Goal: Task Accomplishment & Management: Complete application form

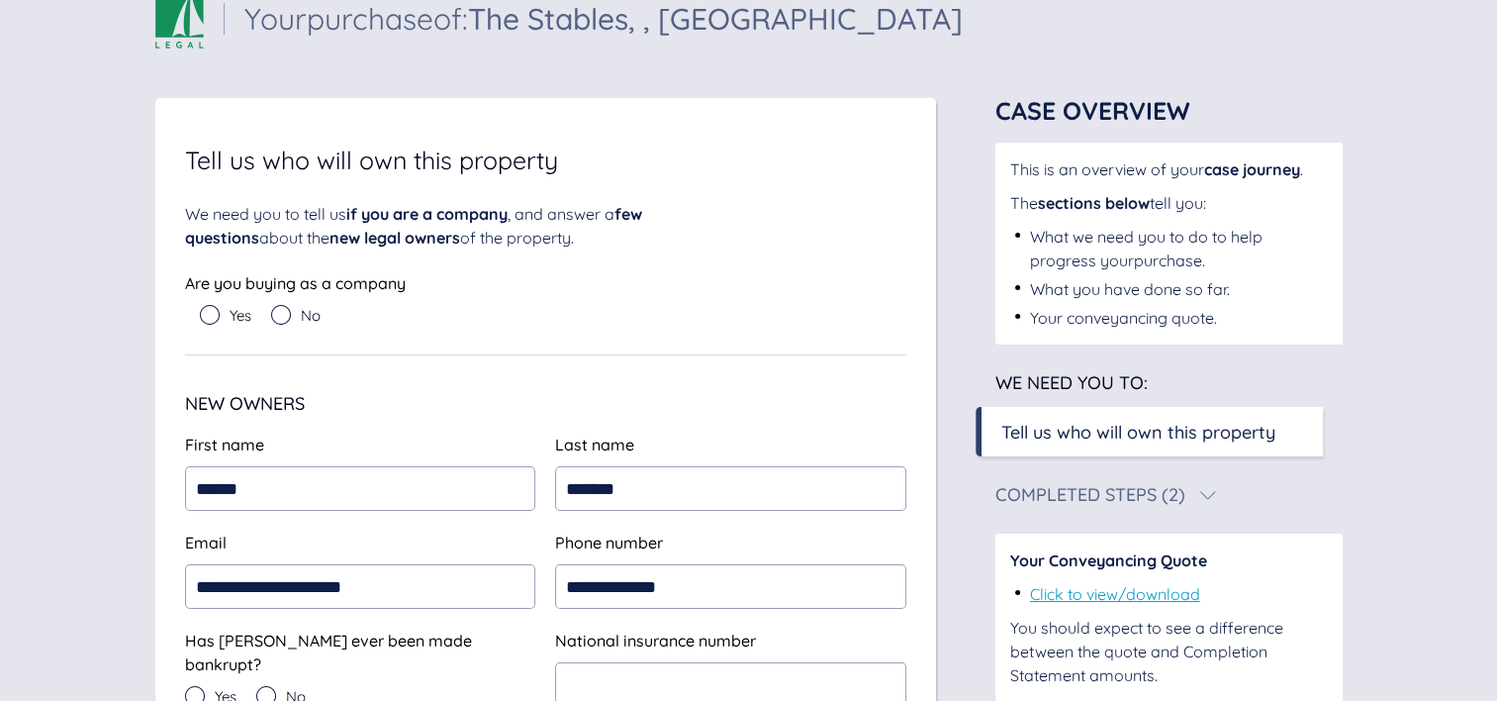
scroll to position [49, 0]
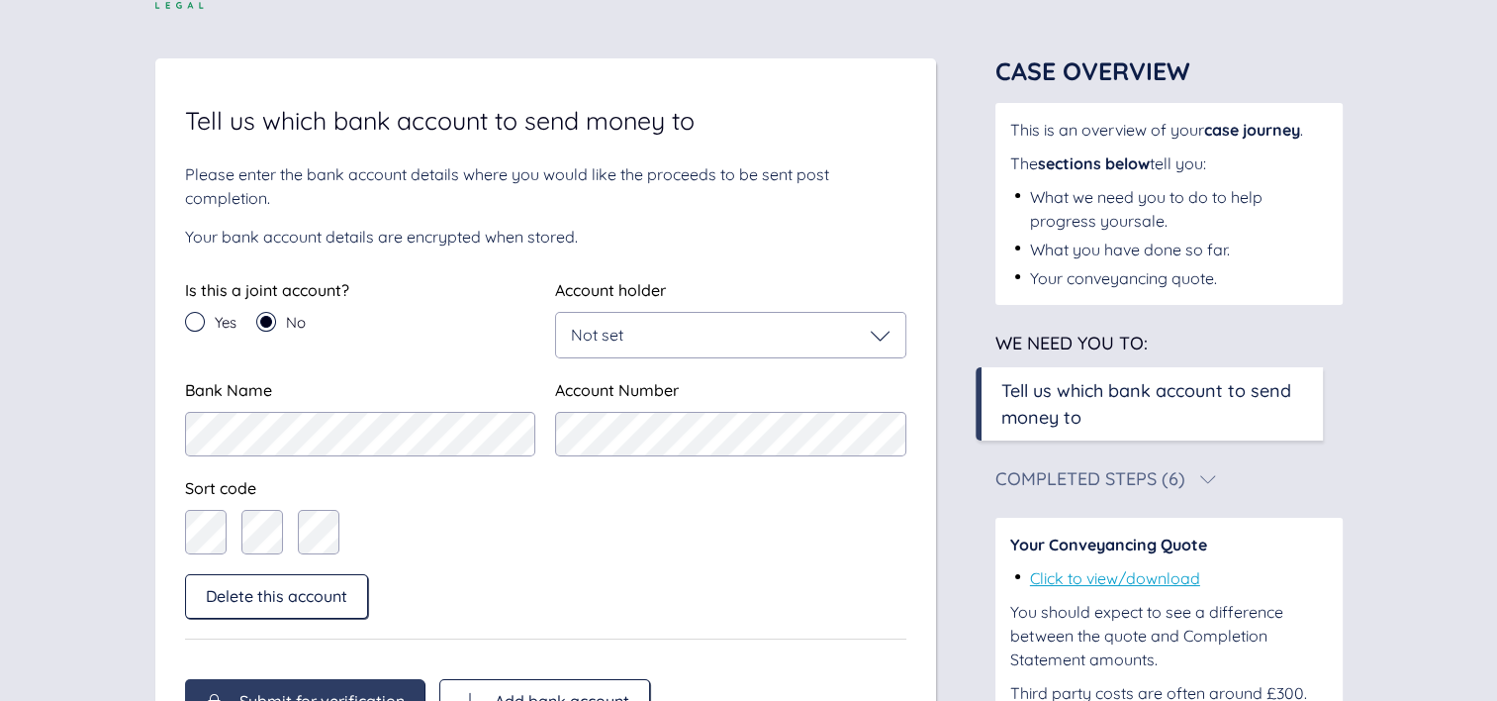
scroll to position [95, 0]
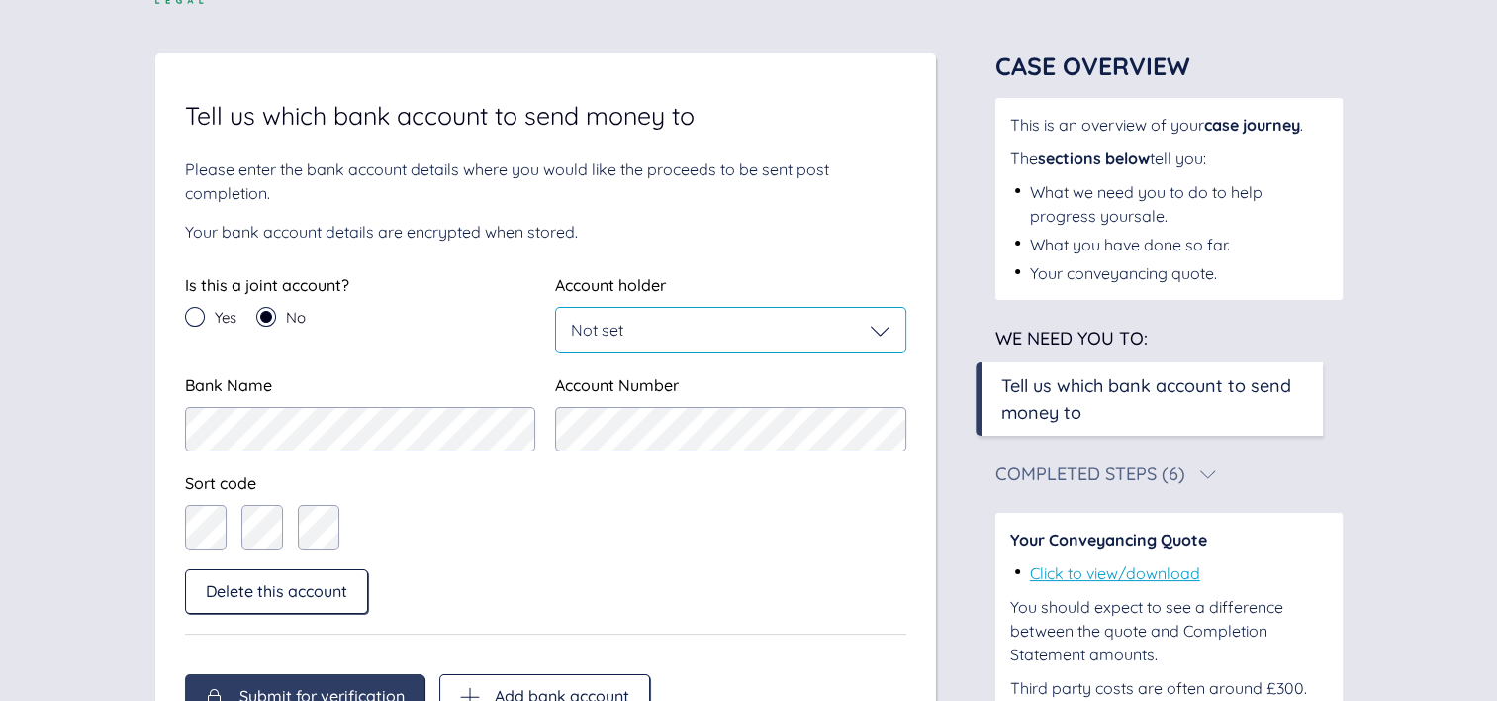
click at [740, 325] on div "Not set" at bounding box center [731, 331] width 320 height 20
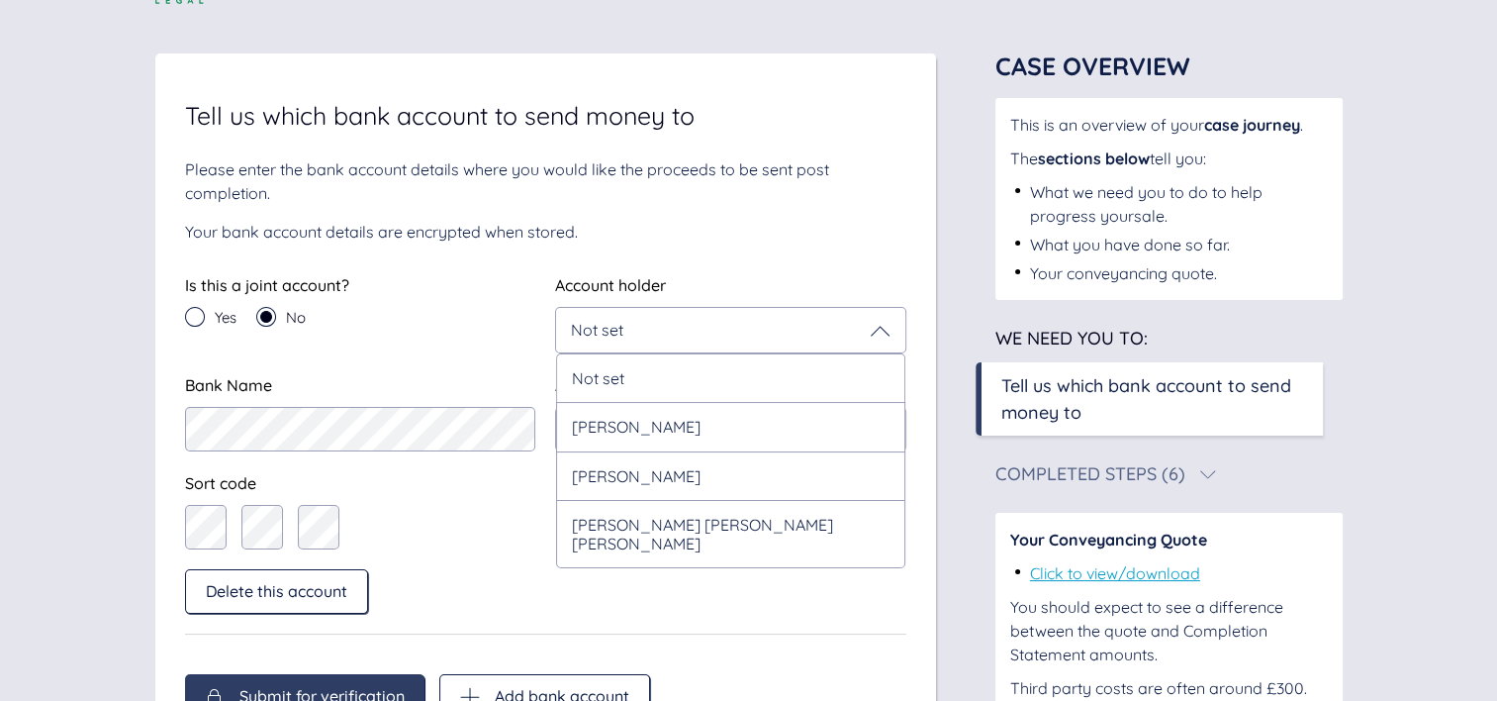
click at [728, 272] on div "Tell us which bank account to send money to Please enter the bank account detai…" at bounding box center [546, 411] width 722 height 616
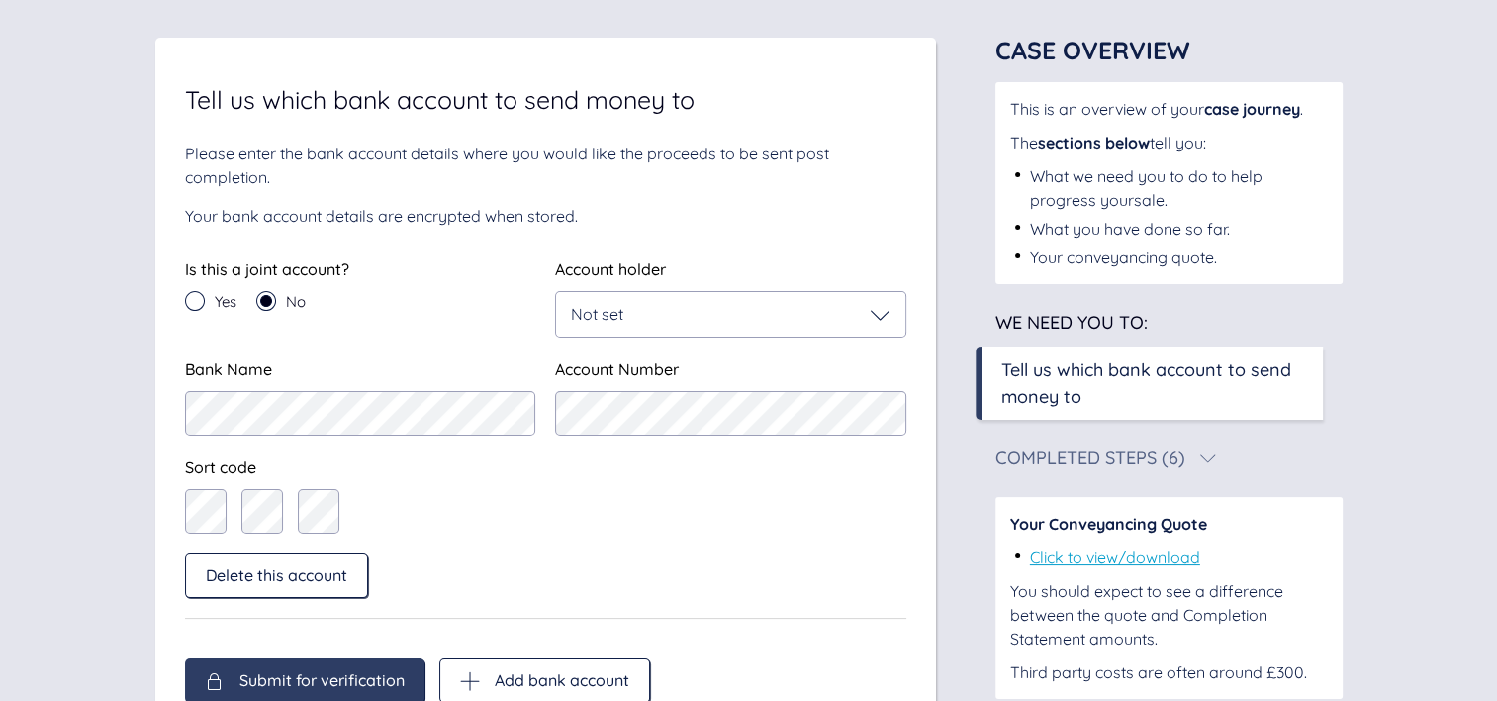
scroll to position [211, 0]
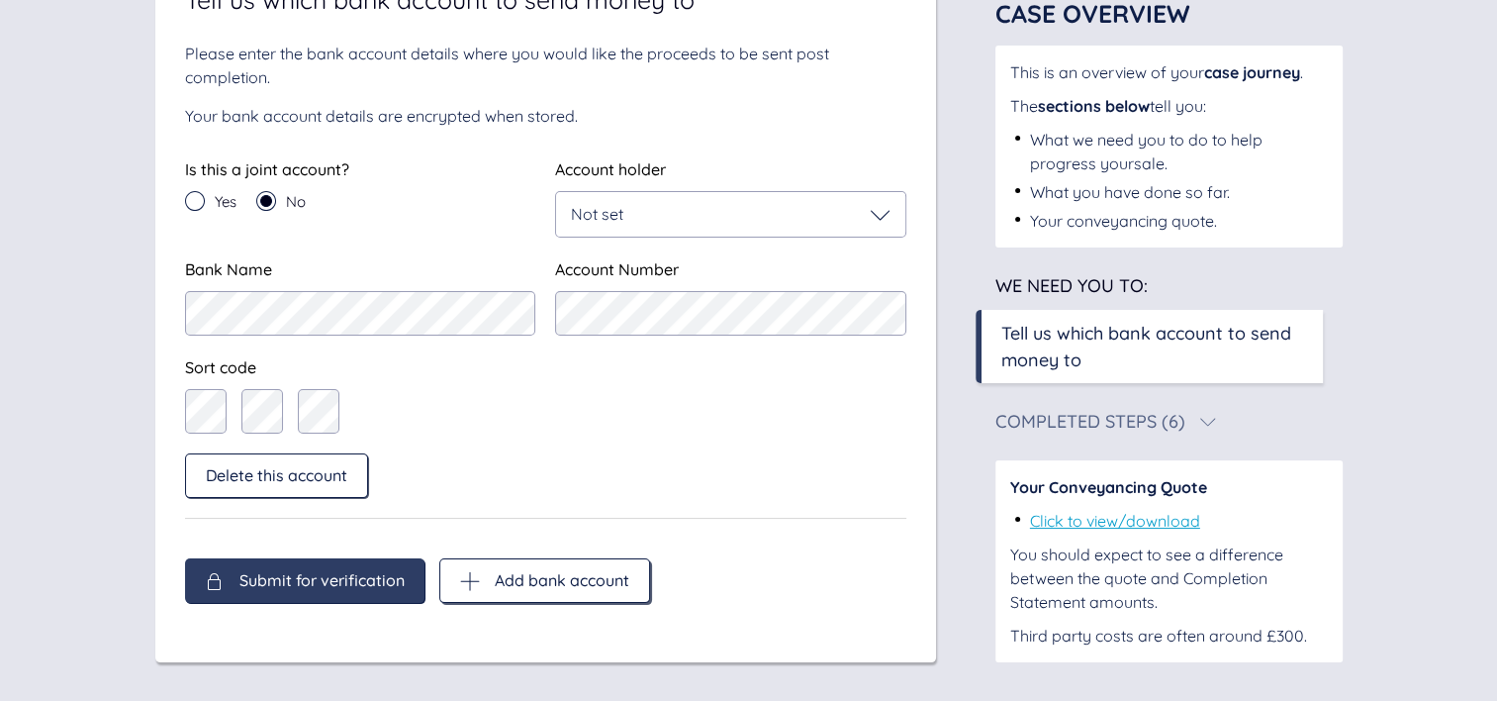
click at [553, 577] on span "Add bank account" at bounding box center [562, 580] width 135 height 18
click at [532, 579] on span "Add bank account" at bounding box center [562, 580] width 135 height 18
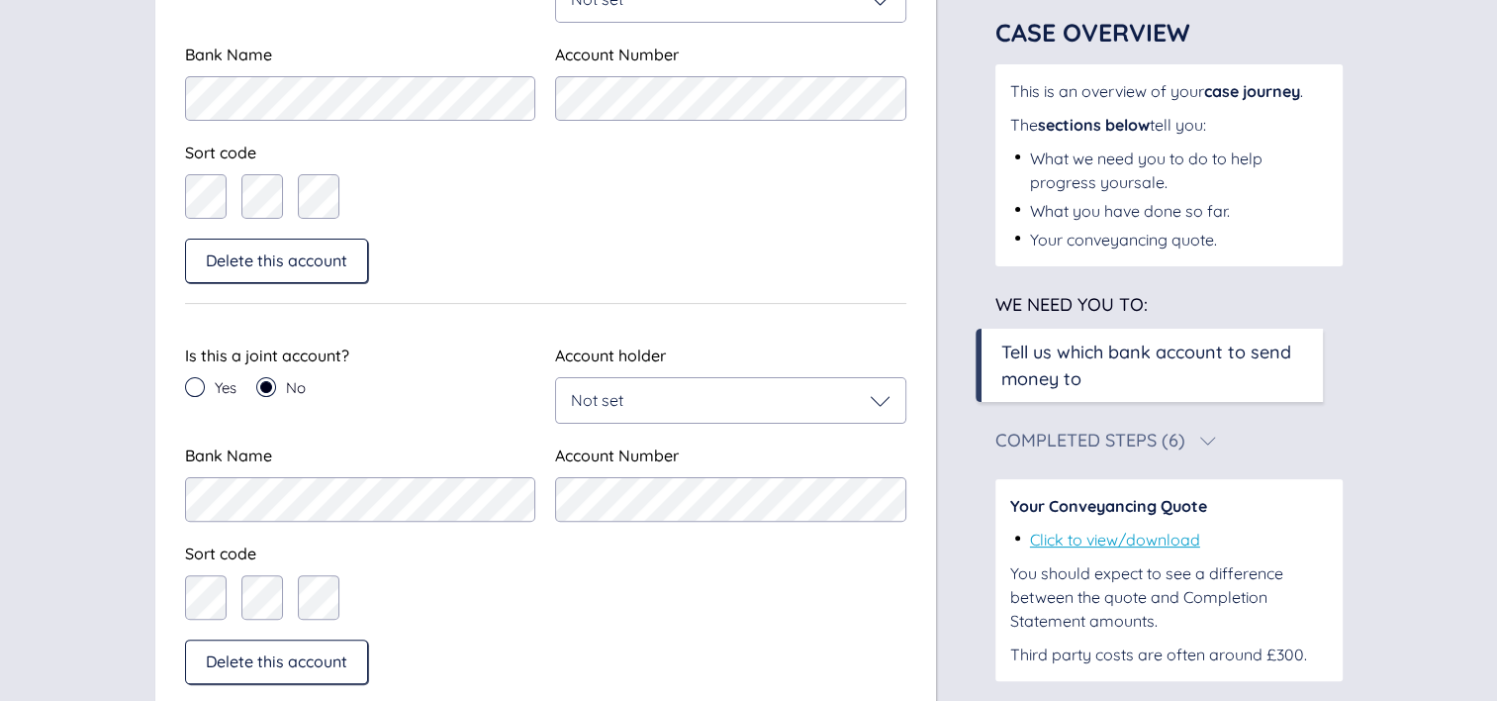
scroll to position [436, 0]
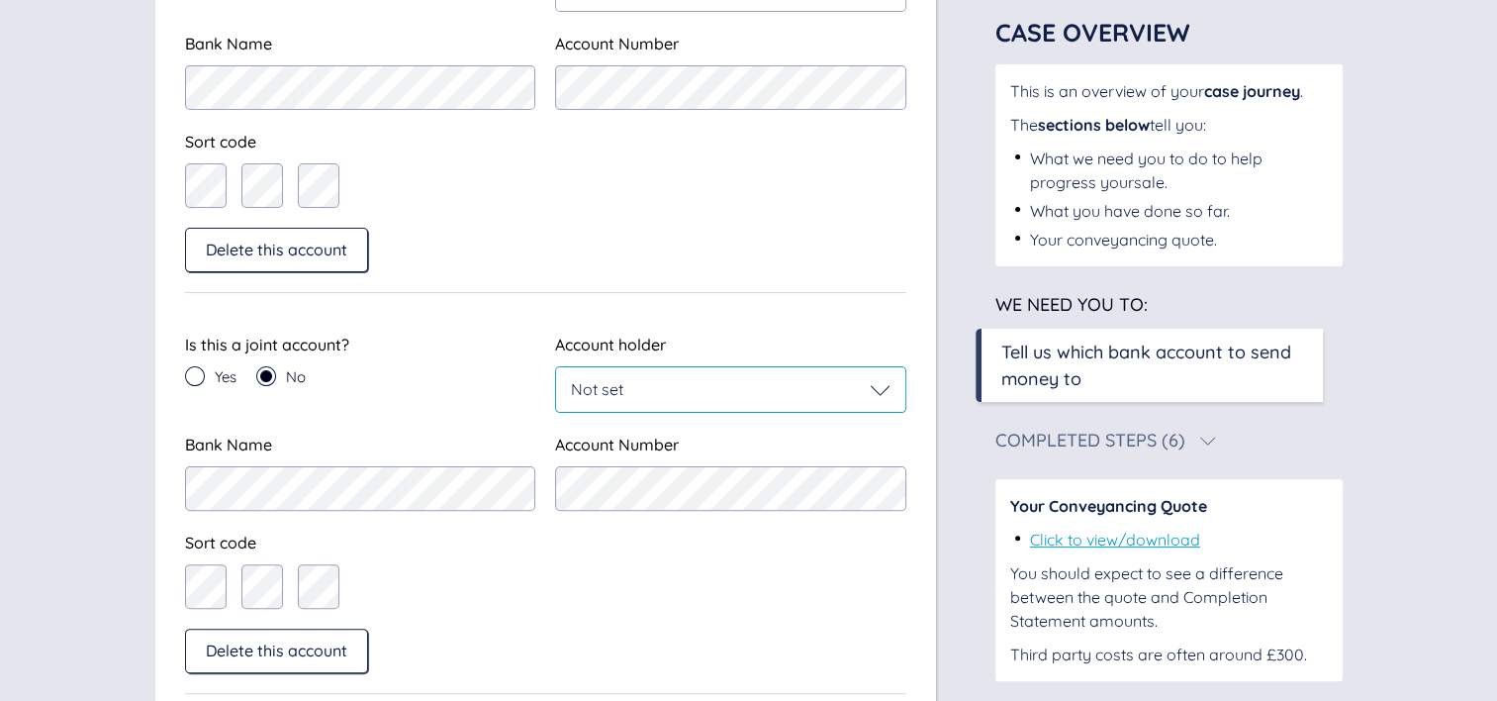
click at [732, 388] on div "Not set" at bounding box center [731, 390] width 320 height 20
click at [451, 603] on div at bounding box center [360, 586] width 351 height 45
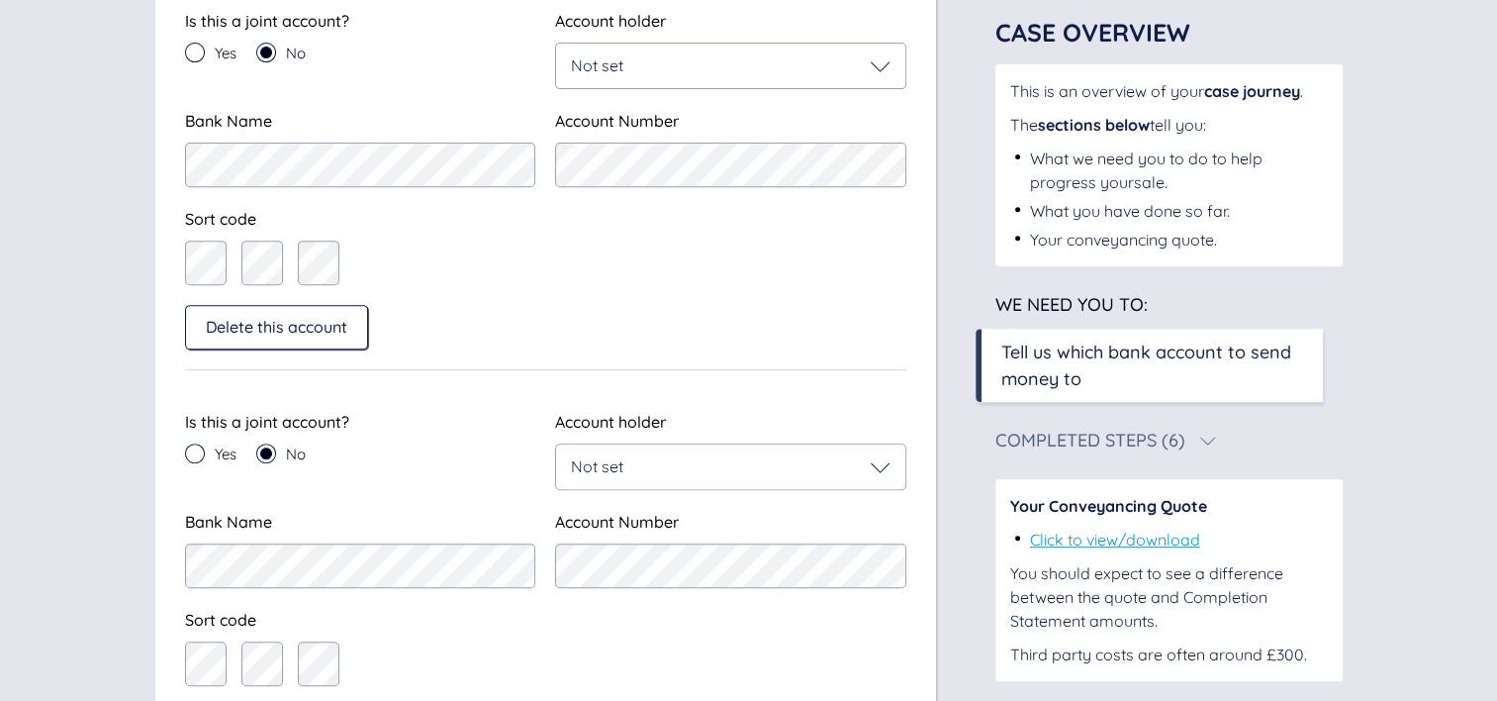
scroll to position [772, 0]
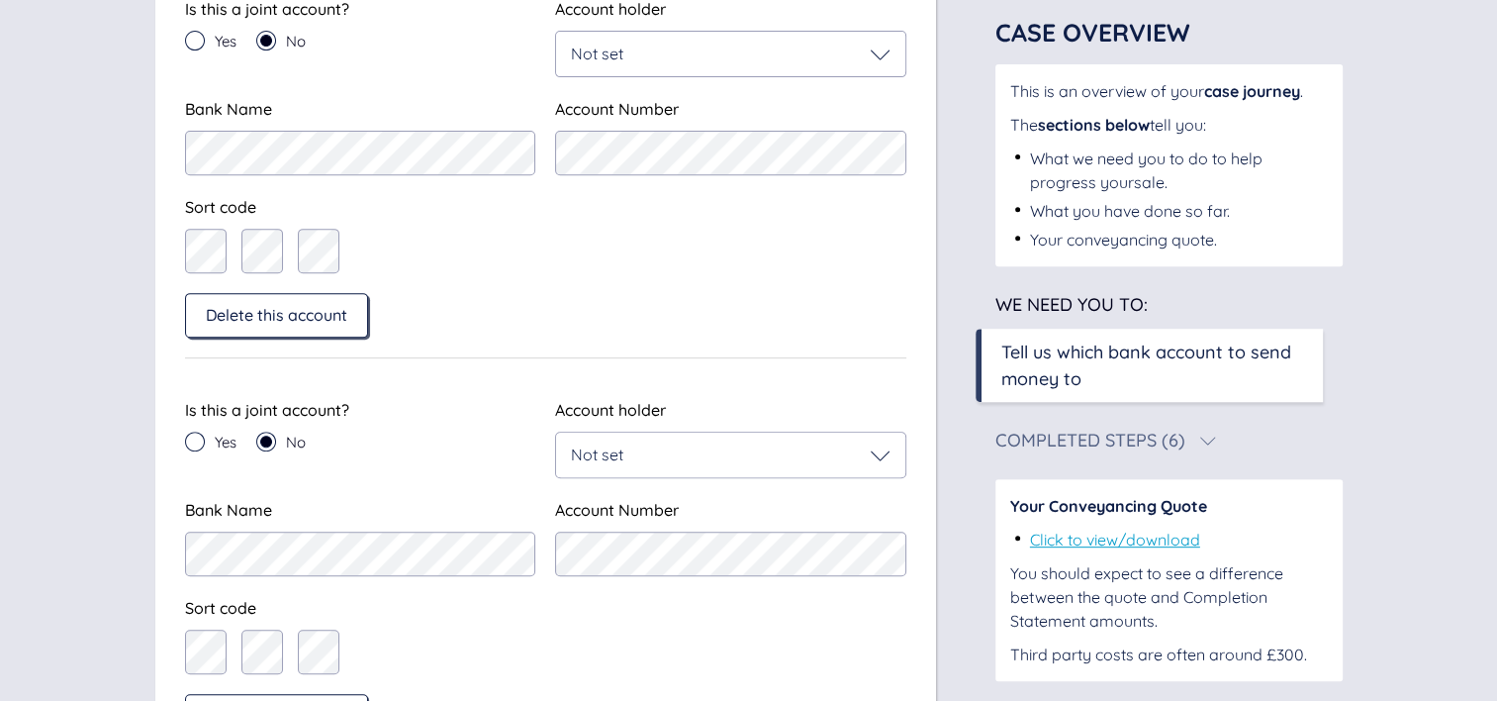
click at [300, 333] on div "Delete this account" at bounding box center [276, 315] width 183 height 45
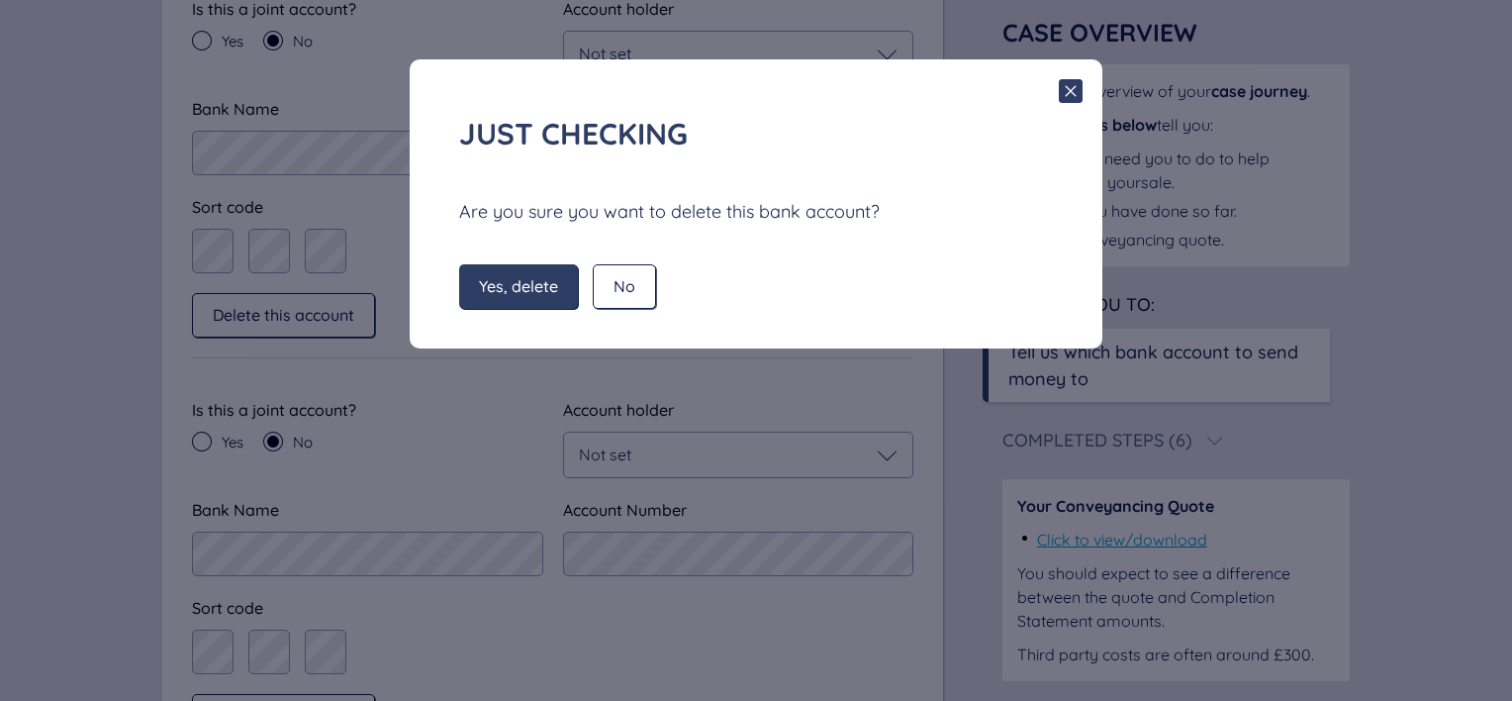
click at [542, 280] on span "Yes, delete" at bounding box center [518, 286] width 79 height 18
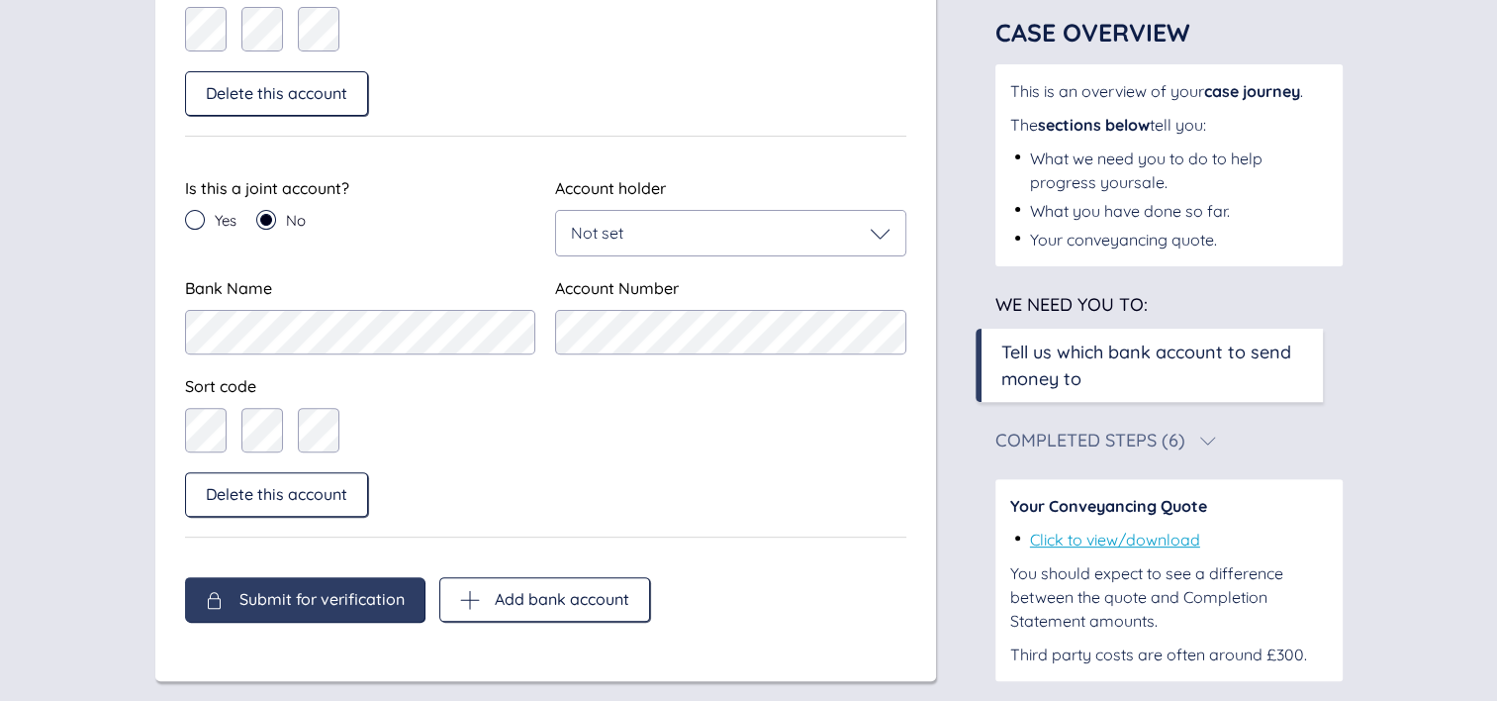
scroll to position [594, 0]
click at [295, 499] on span "Delete this account" at bounding box center [277, 493] width 142 height 18
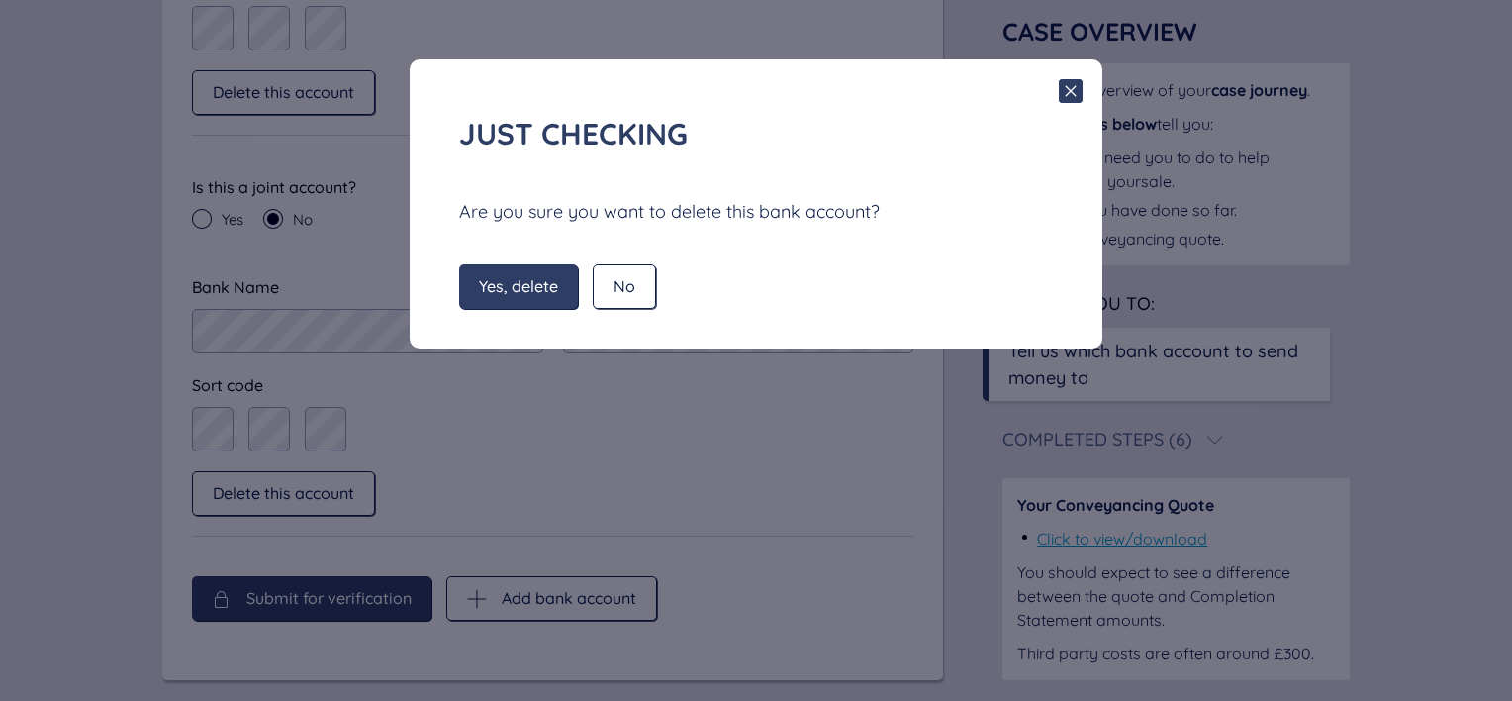
click at [503, 295] on span "Yes, delete" at bounding box center [518, 286] width 79 height 18
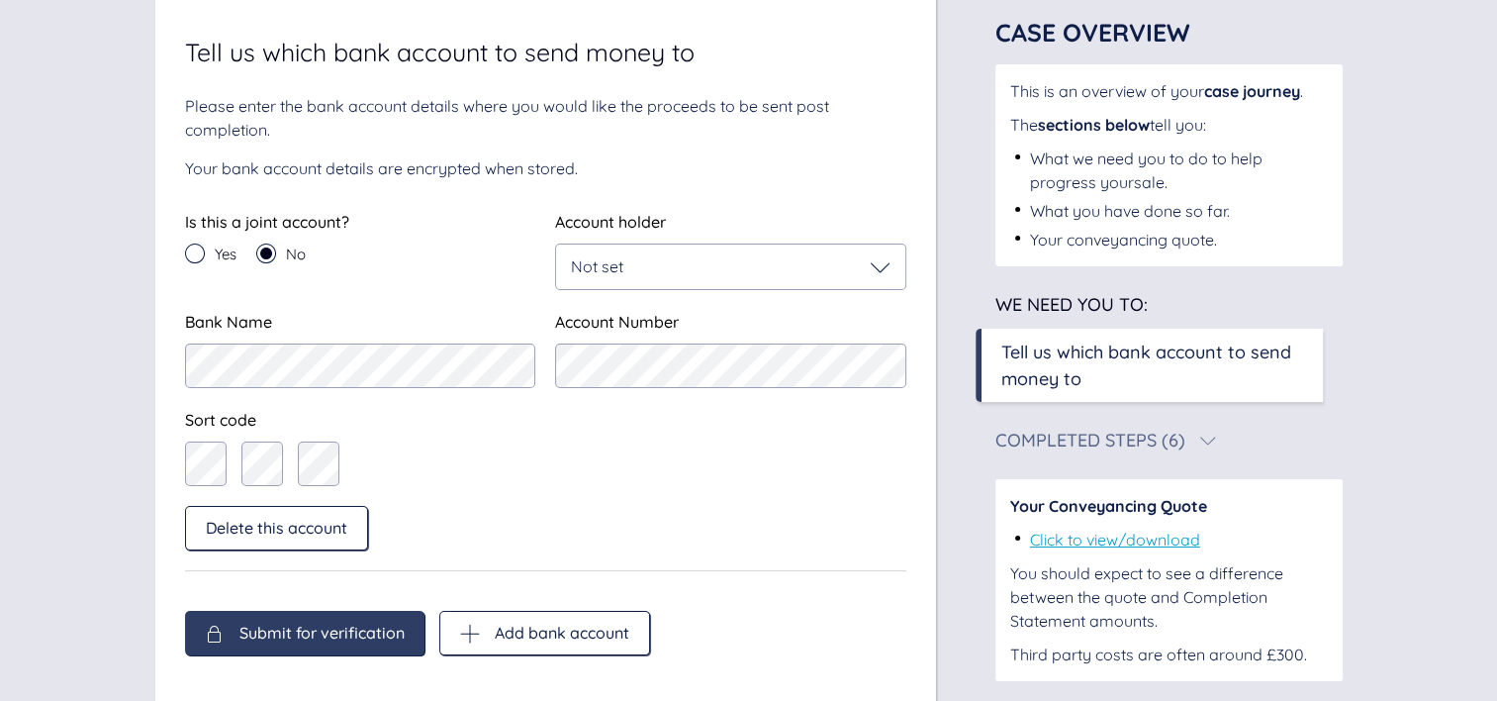
scroll to position [179, 0]
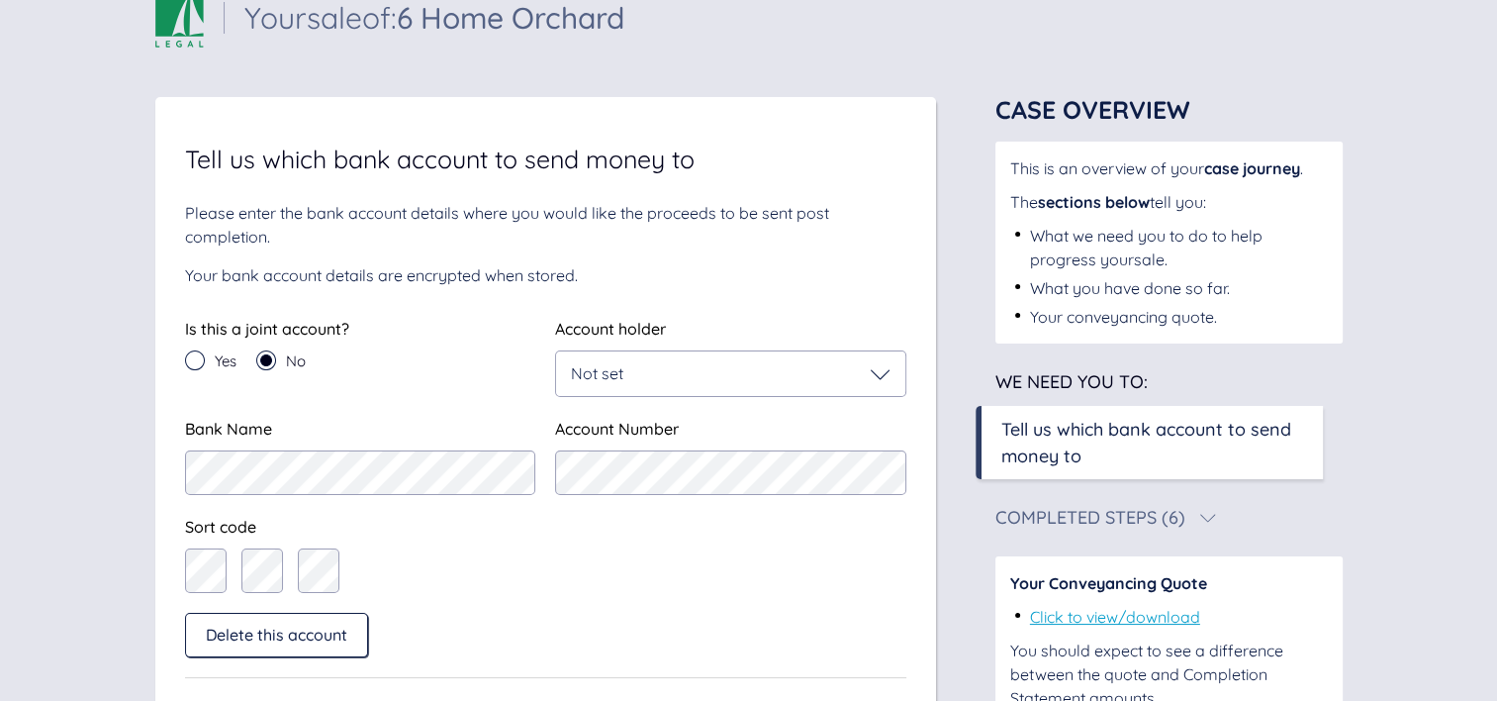
scroll to position [44, 0]
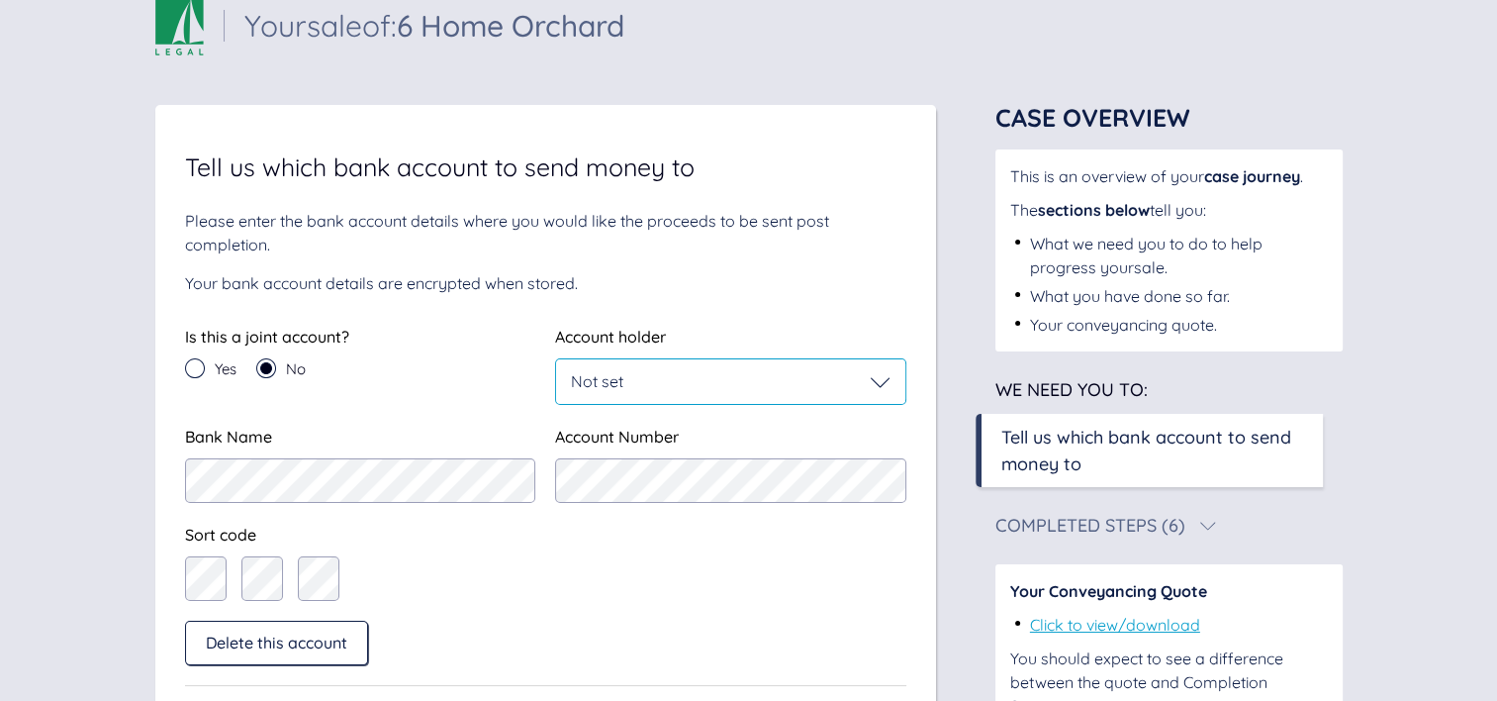
click at [678, 376] on div "Not set" at bounding box center [731, 382] width 320 height 20
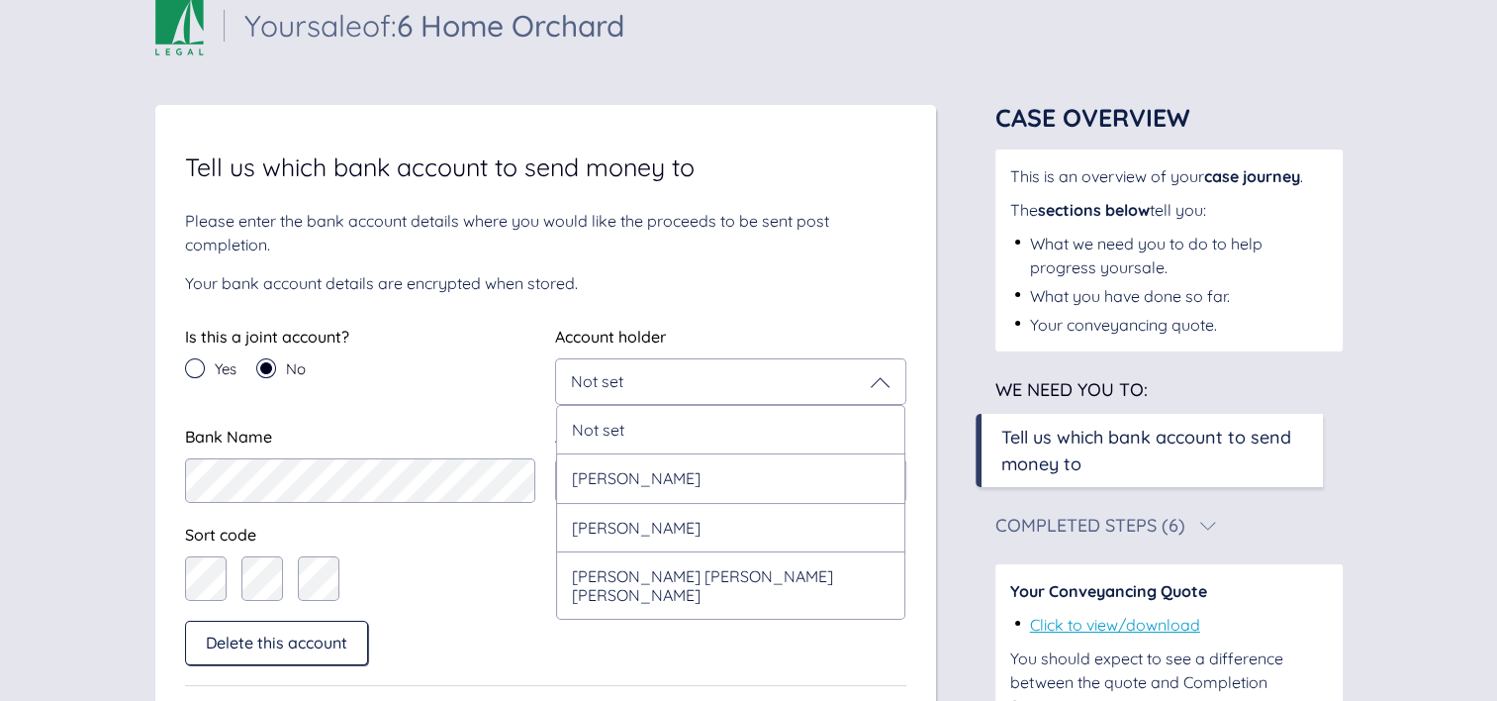
click at [1427, 344] on div "Sail Legal - Your case Your sale of: 6 Home Orchard Your sale of: 6 Home Orchar…" at bounding box center [748, 412] width 1497 height 913
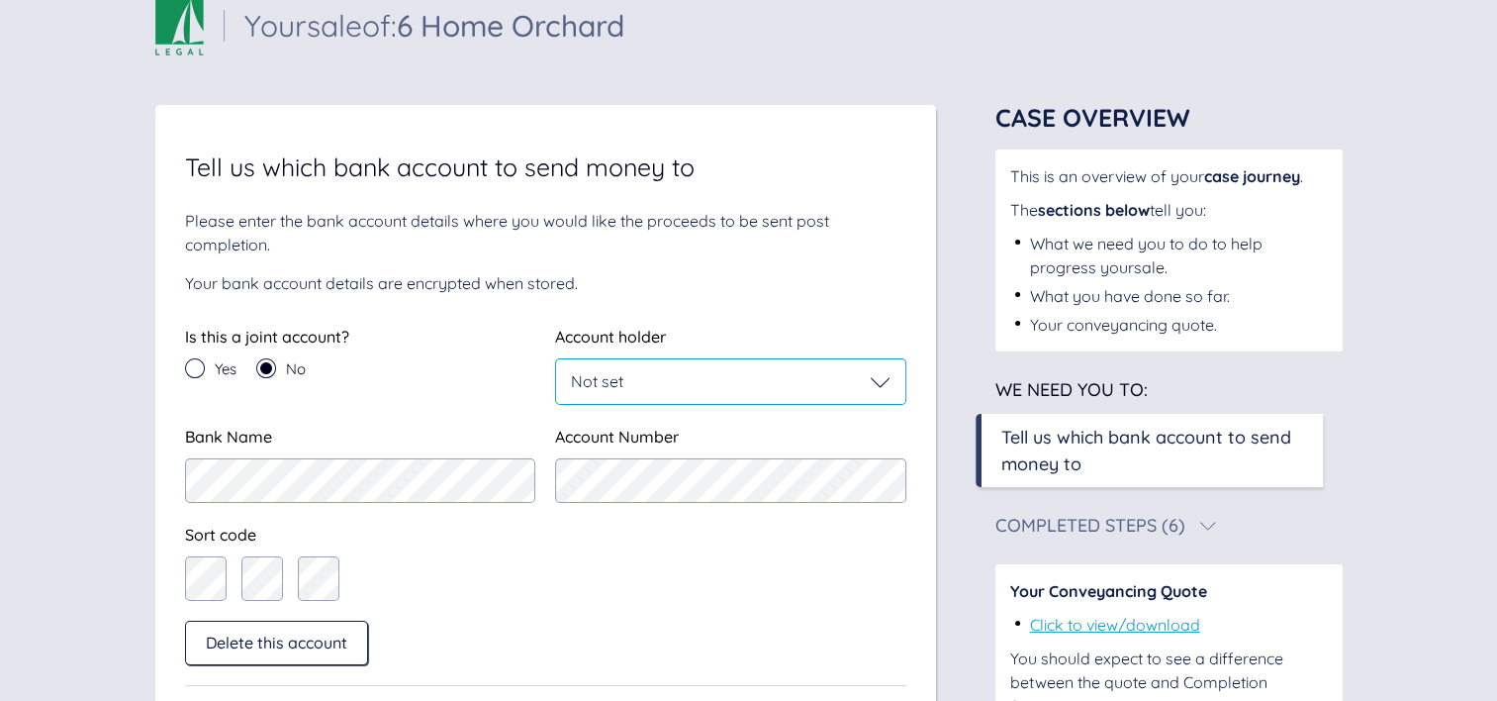
click at [653, 392] on div "Not set" at bounding box center [730, 381] width 349 height 45
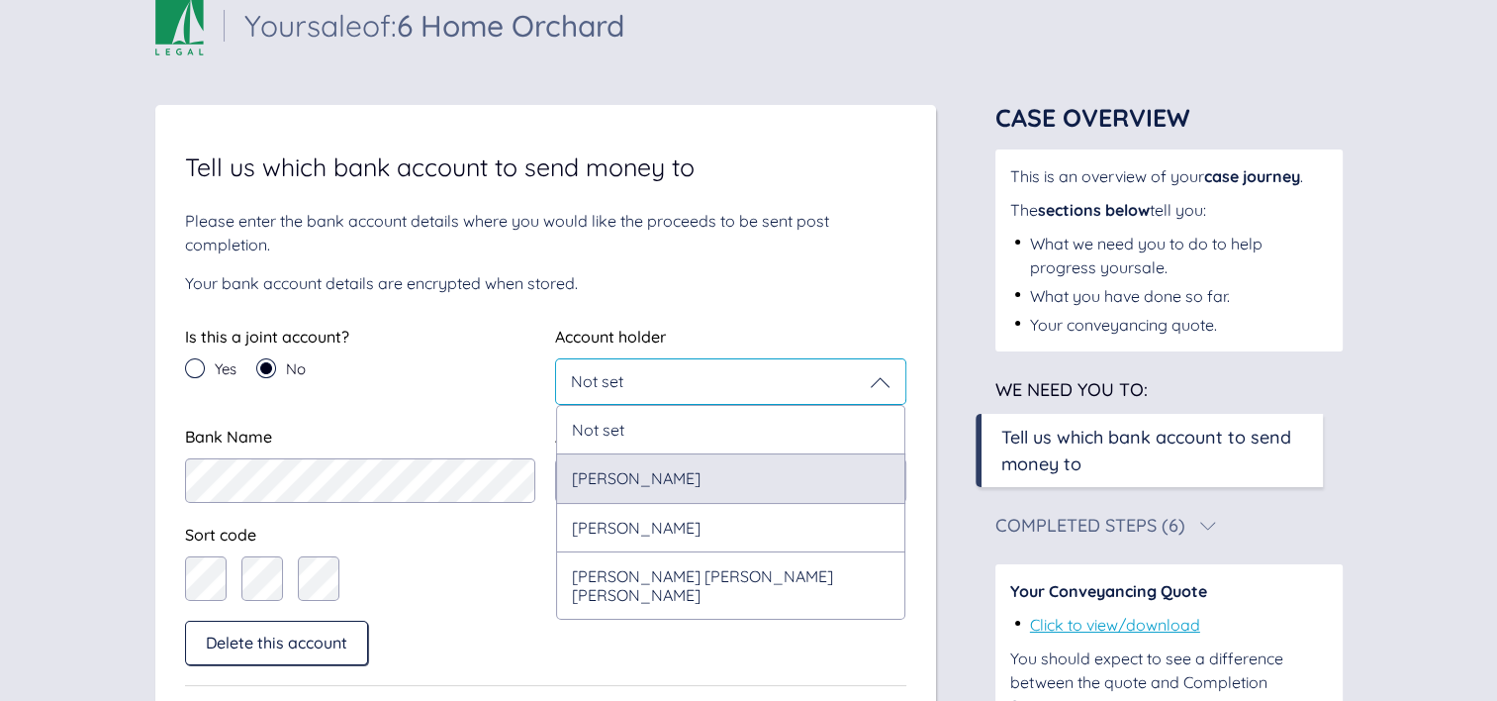
click at [615, 491] on div "[PERSON_NAME]" at bounding box center [730, 477] width 349 height 48
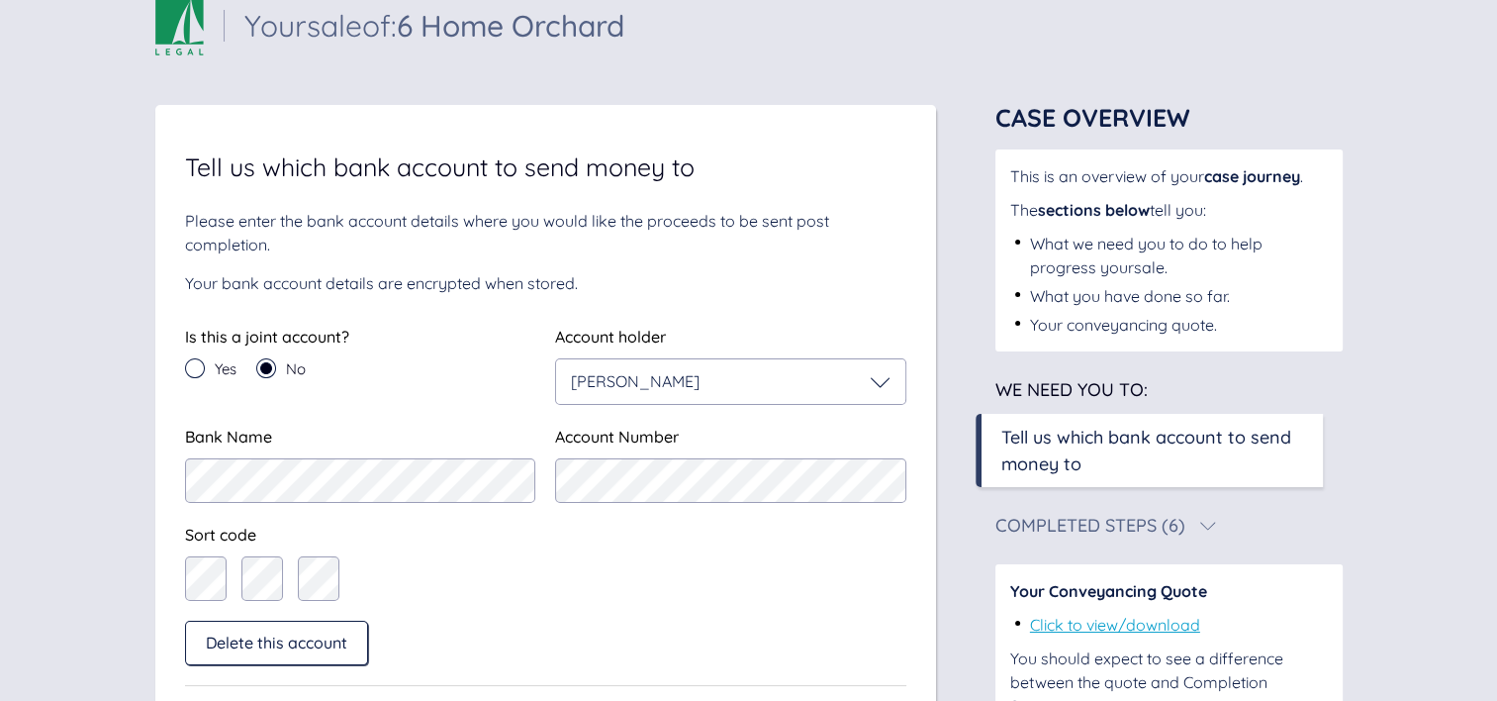
click at [66, 442] on div "Sail Legal - Your case Your sale of: 6 Home Orchard Your sale of: 6 Home Orchar…" at bounding box center [748, 412] width 1497 height 913
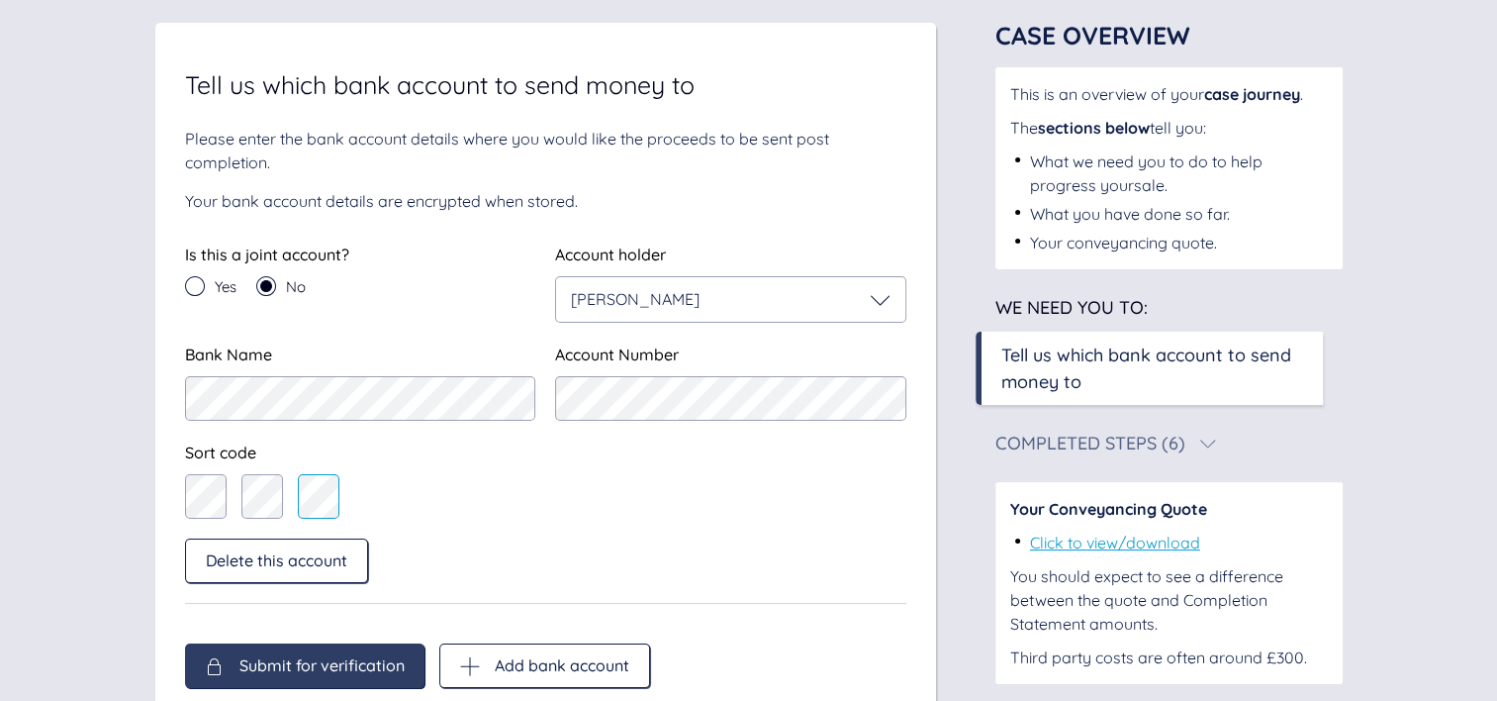
scroll to position [211, 0]
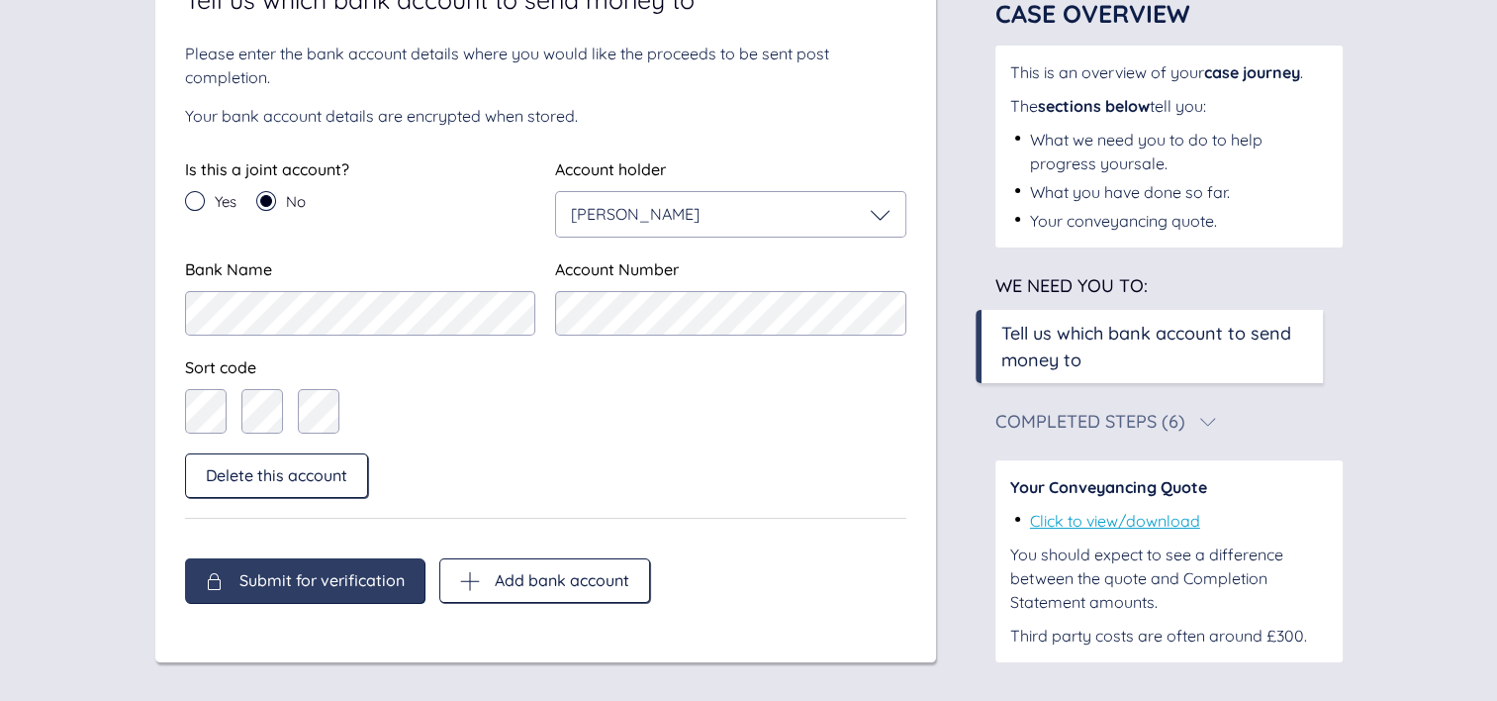
click at [310, 579] on span "Submit for verification" at bounding box center [322, 580] width 165 height 18
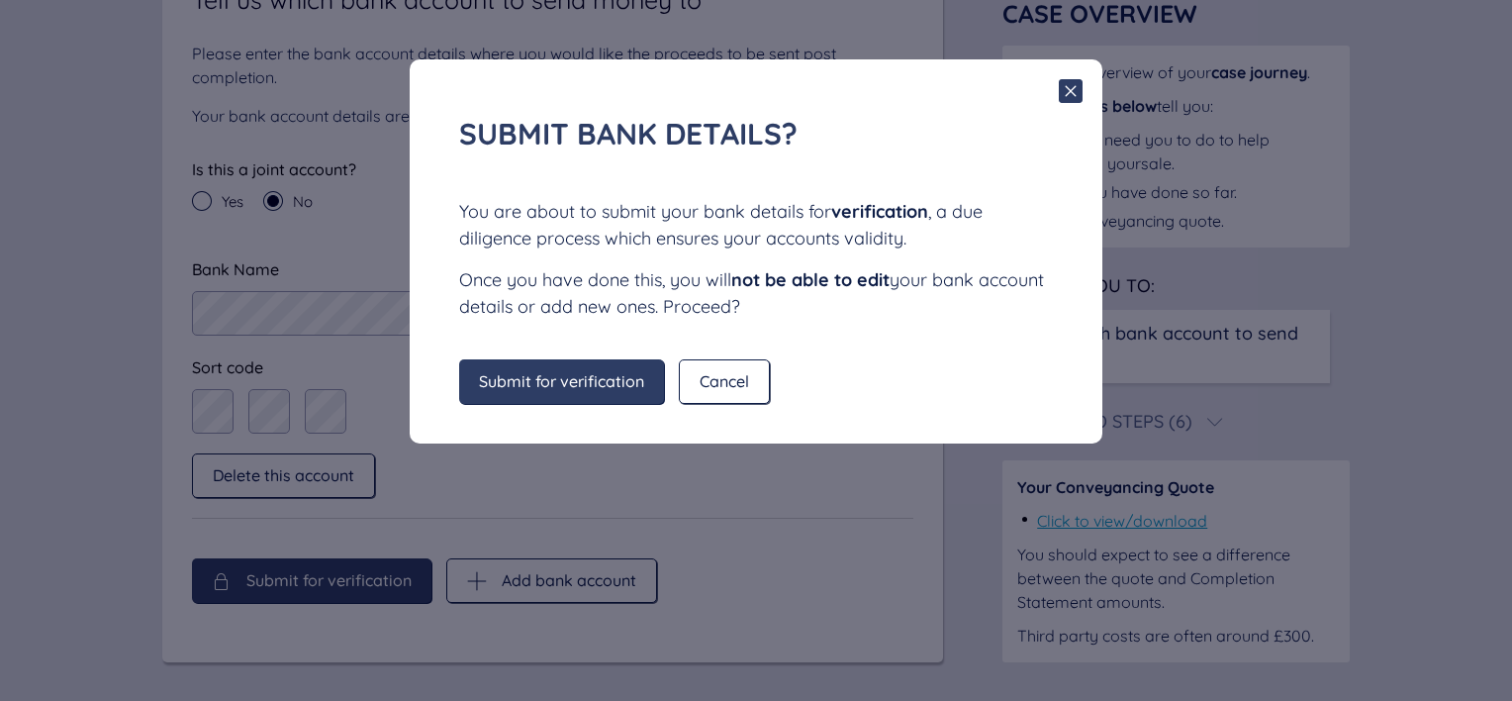
click at [592, 389] on span "Submit for verification" at bounding box center [561, 381] width 165 height 18
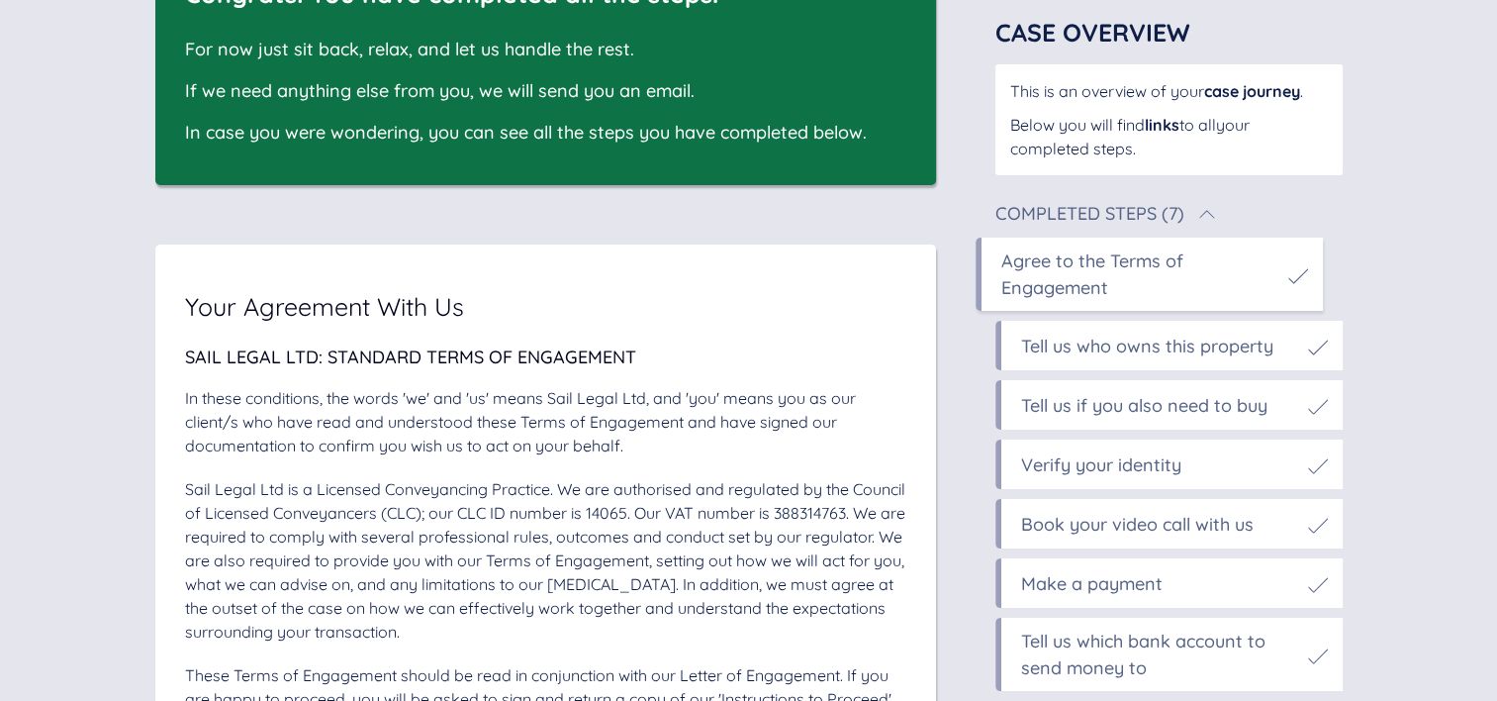
scroll to position [250, 0]
